Goal: Entertainment & Leisure: Consume media (video, audio)

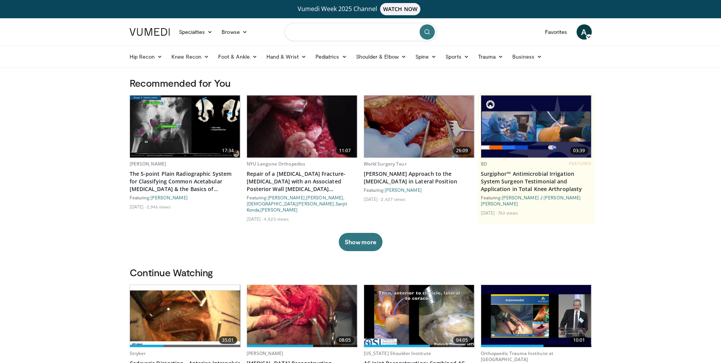
click at [324, 31] on input "Search topics, interventions" at bounding box center [361, 32] width 152 height 18
type input "**********"
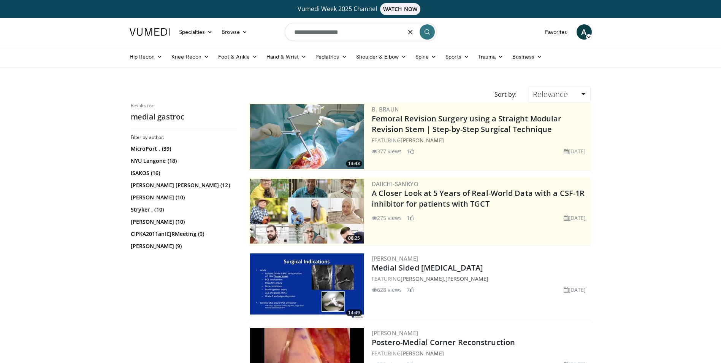
type input "**********"
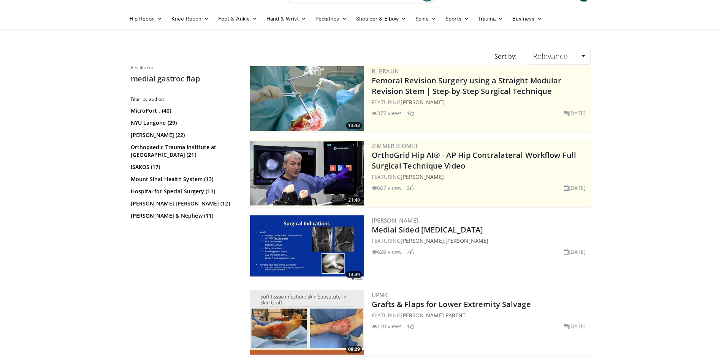
scroll to position [190, 0]
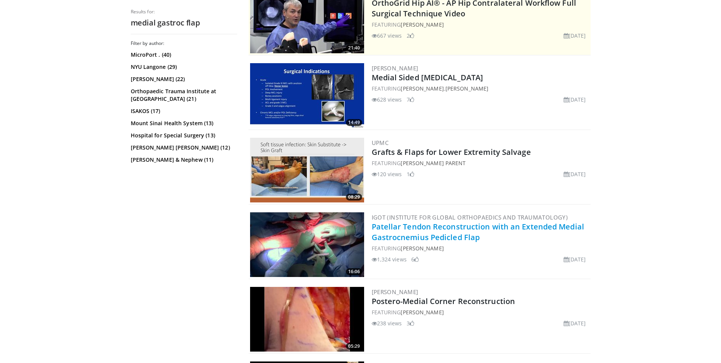
click at [451, 226] on link "Patellar Tendon Reconstruction with an Extended Medial Gastrocnemius Pedicled F…" at bounding box center [478, 231] width 213 height 21
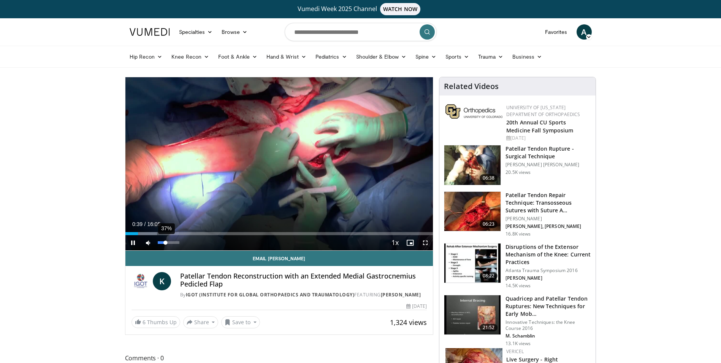
drag, startPoint x: 160, startPoint y: 242, endPoint x: 166, endPoint y: 243, distance: 6.1
click at [166, 243] on div "Volume Level" at bounding box center [162, 242] width 8 height 3
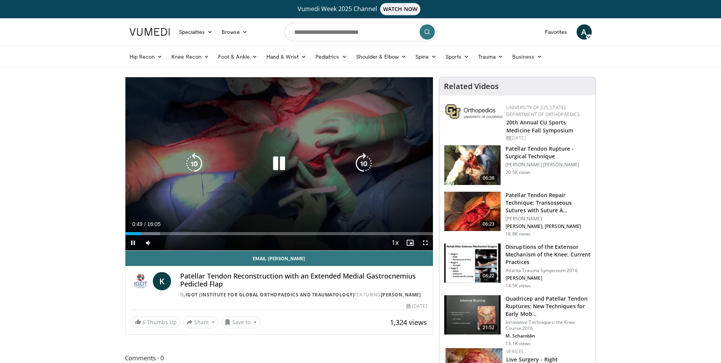
click at [276, 168] on icon "Video Player" at bounding box center [278, 163] width 21 height 21
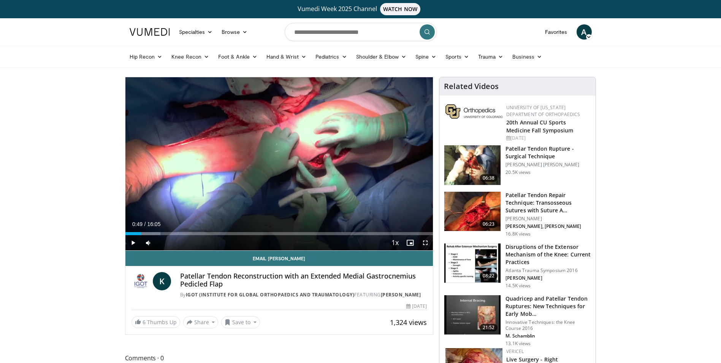
click at [276, 168] on div "10 seconds Tap to unmute" at bounding box center [280, 163] width 308 height 173
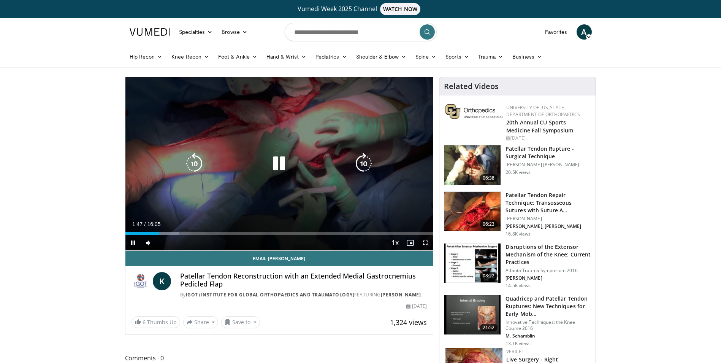
click at [359, 164] on icon "Video Player" at bounding box center [363, 163] width 21 height 21
click at [272, 164] on icon "Video Player" at bounding box center [278, 163] width 21 height 21
click at [365, 169] on icon "Video Player" at bounding box center [363, 163] width 21 height 21
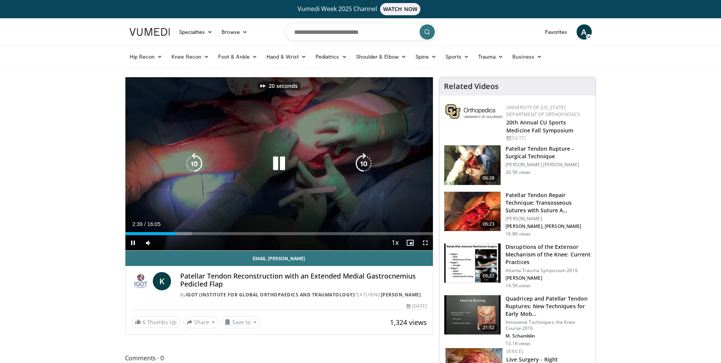
click at [365, 169] on icon "Video Player" at bounding box center [363, 163] width 21 height 21
click at [192, 165] on icon "Video Player" at bounding box center [194, 163] width 21 height 21
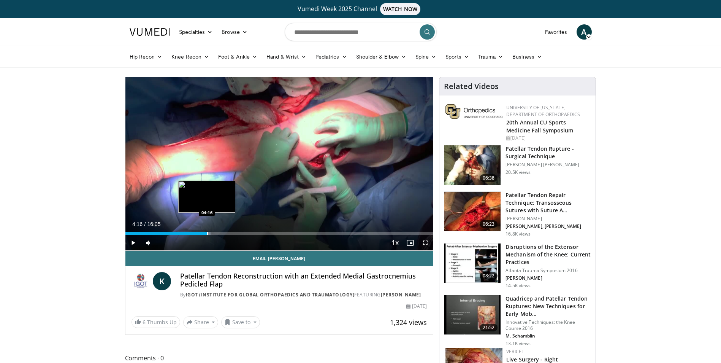
click at [207, 230] on div "Loaded : 27.75% 04:16 04:16" at bounding box center [280, 231] width 308 height 7
click at [198, 234] on div "Progress Bar" at bounding box center [198, 233] width 1 height 3
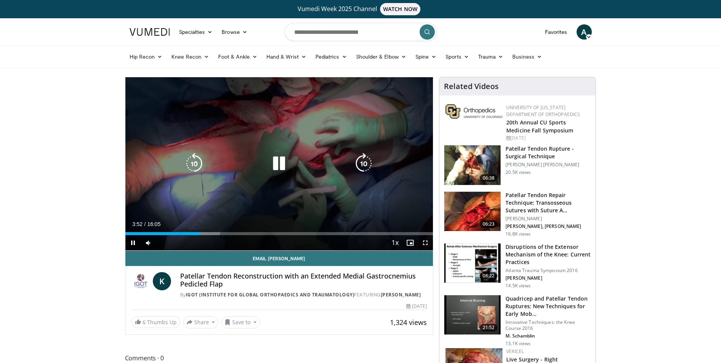
click at [361, 159] on icon "Video Player" at bounding box center [363, 163] width 21 height 21
click at [278, 165] on icon "Video Player" at bounding box center [278, 163] width 21 height 21
